Goal: Transaction & Acquisition: Book appointment/travel/reservation

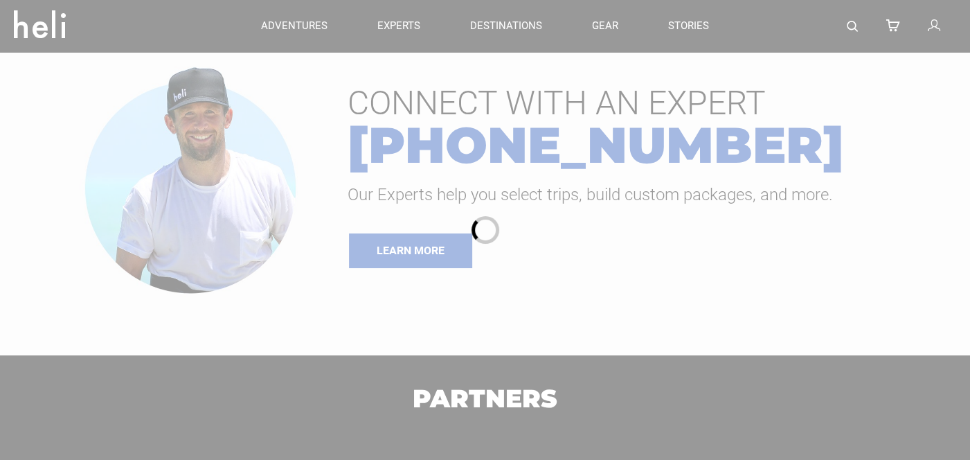
type input "Heli Skiing"
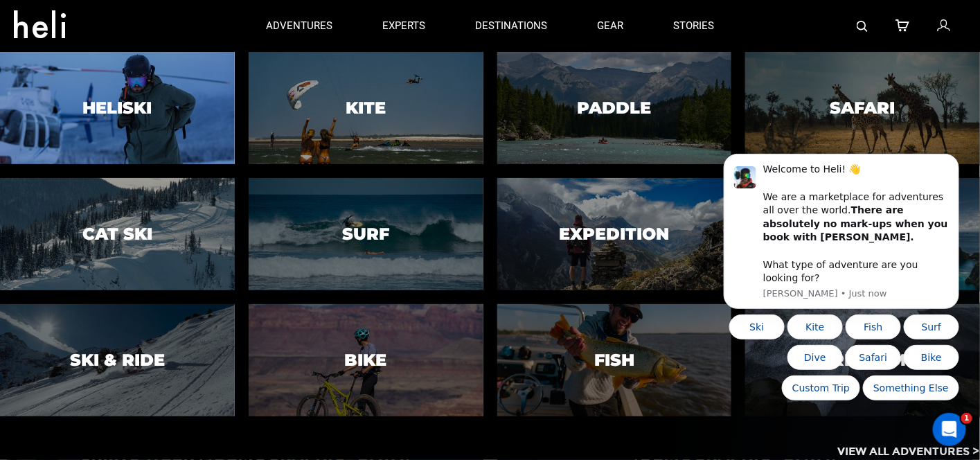
click at [151, 105] on h3 "Heliski" at bounding box center [116, 108] width 69 height 18
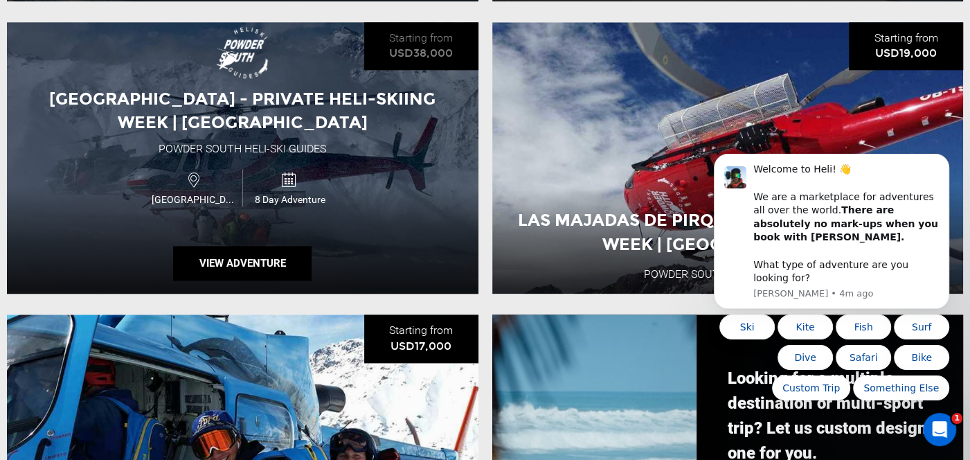
scroll to position [1108, 0]
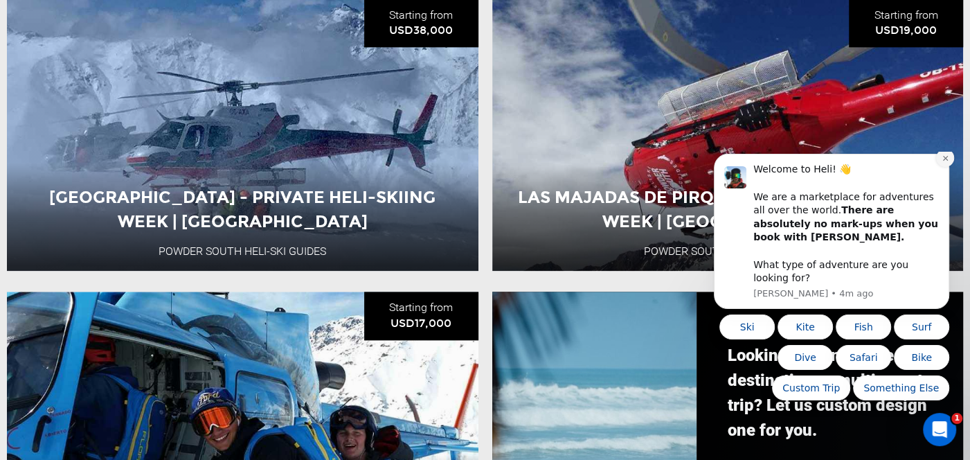
click at [945, 162] on icon "Dismiss notification" at bounding box center [946, 158] width 8 height 8
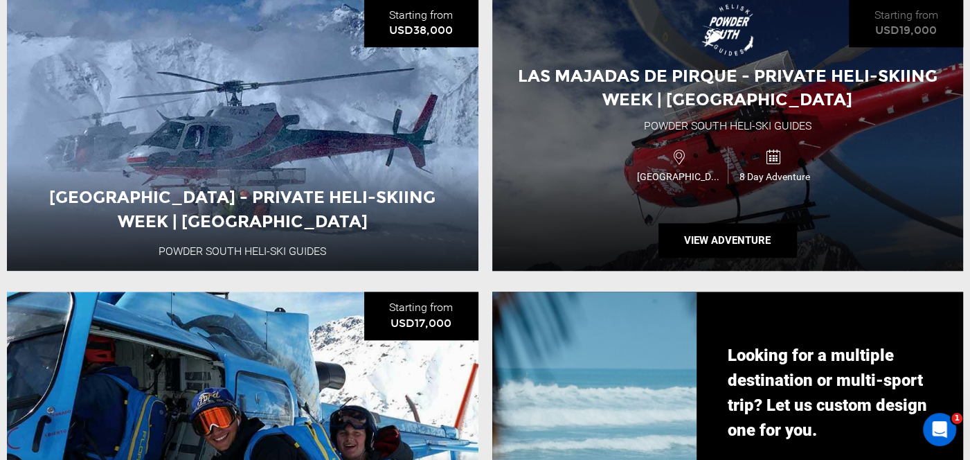
click at [609, 178] on div "Chile 8 Day Adventure" at bounding box center [727, 164] width 283 height 46
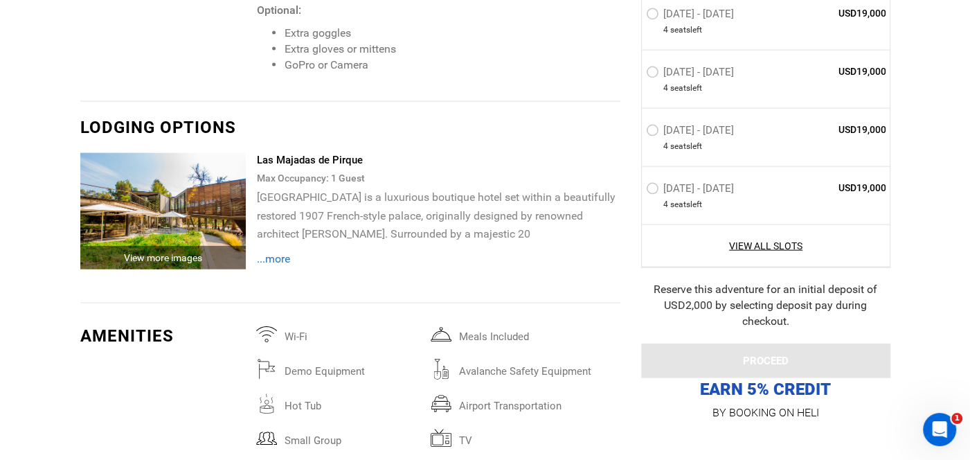
scroll to position [2147, 0]
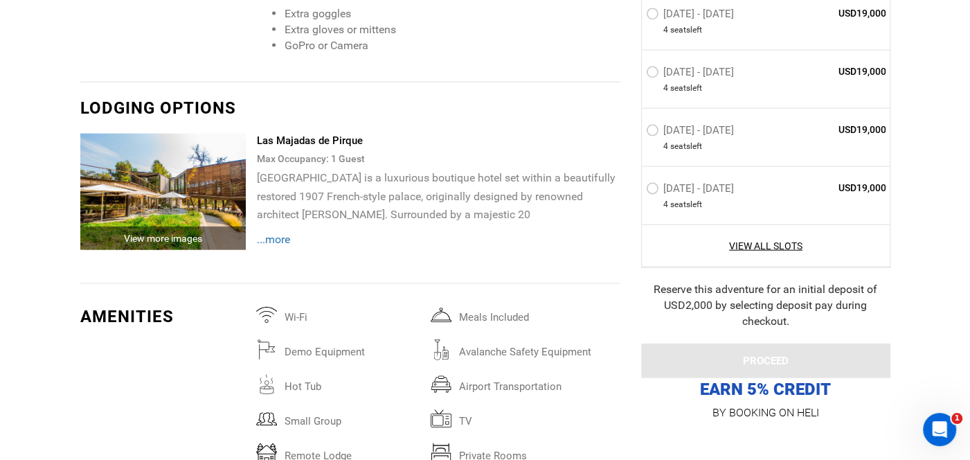
click at [278, 233] on span "...more" at bounding box center [272, 239] width 33 height 13
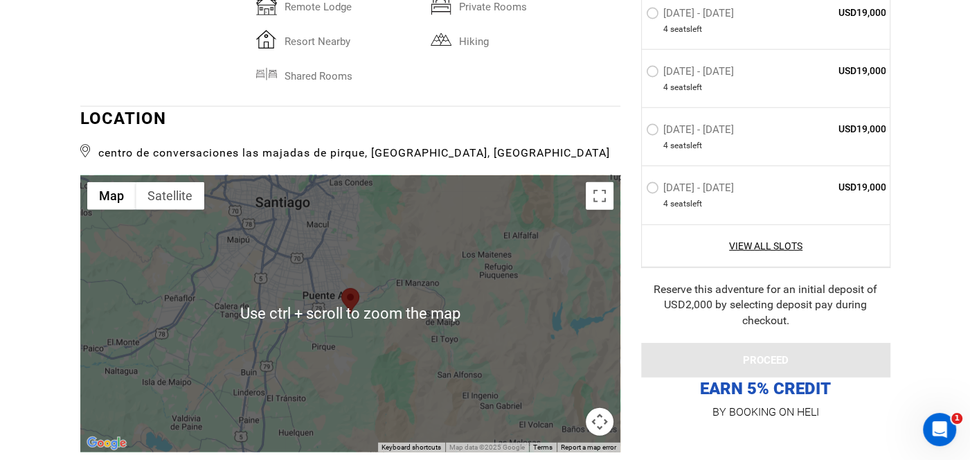
scroll to position [2701, 0]
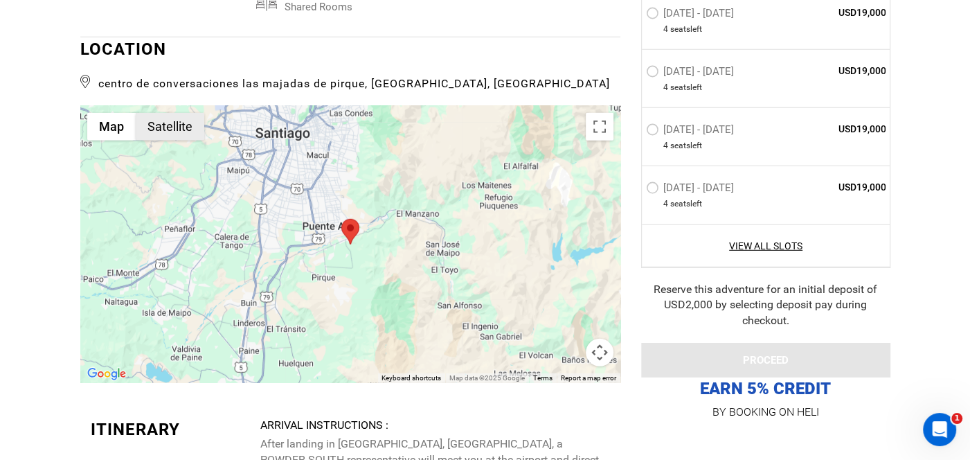
click at [154, 113] on button "Satellite" at bounding box center [170, 127] width 69 height 28
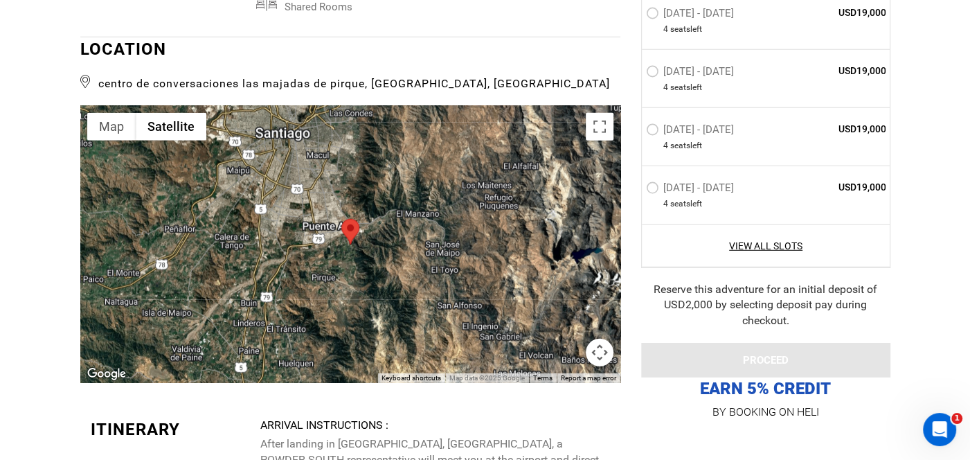
click at [598, 339] on button "Map camera controls" at bounding box center [600, 353] width 28 height 28
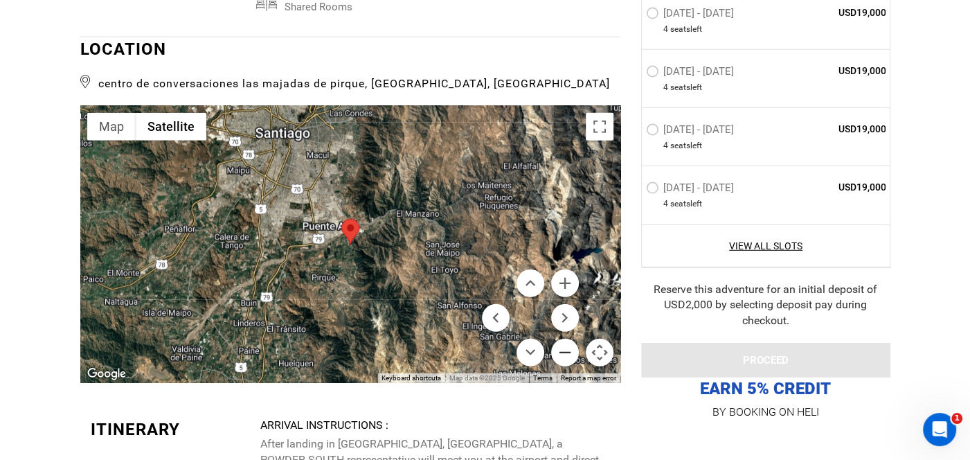
click at [561, 339] on button "Zoom out" at bounding box center [565, 353] width 28 height 28
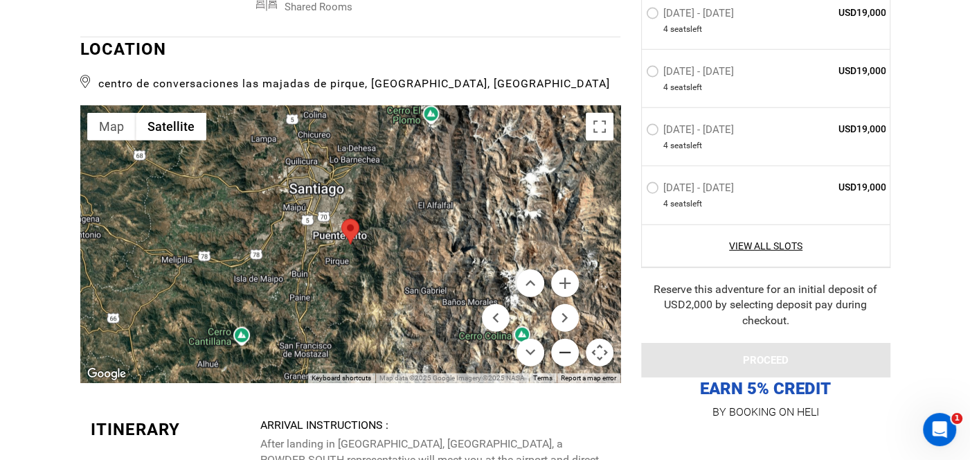
click at [562, 339] on button "Zoom out" at bounding box center [565, 353] width 28 height 28
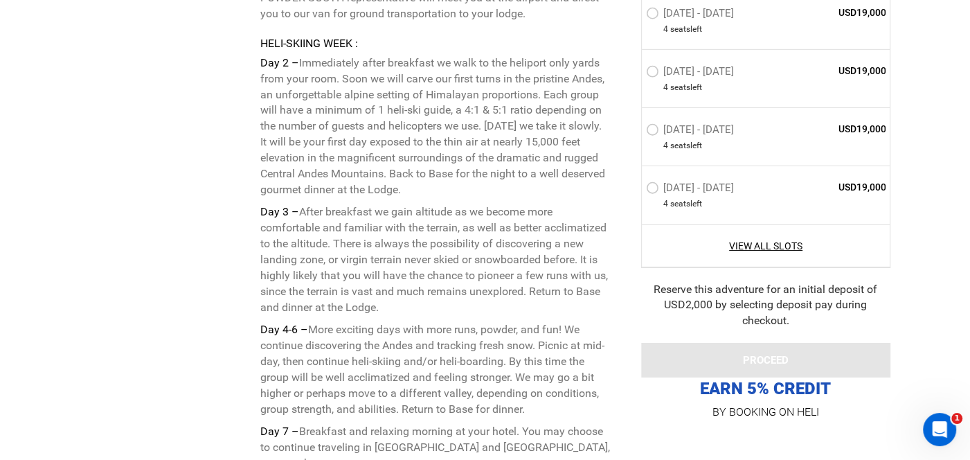
scroll to position [3185, 0]
